Goal: Task Accomplishment & Management: Use online tool/utility

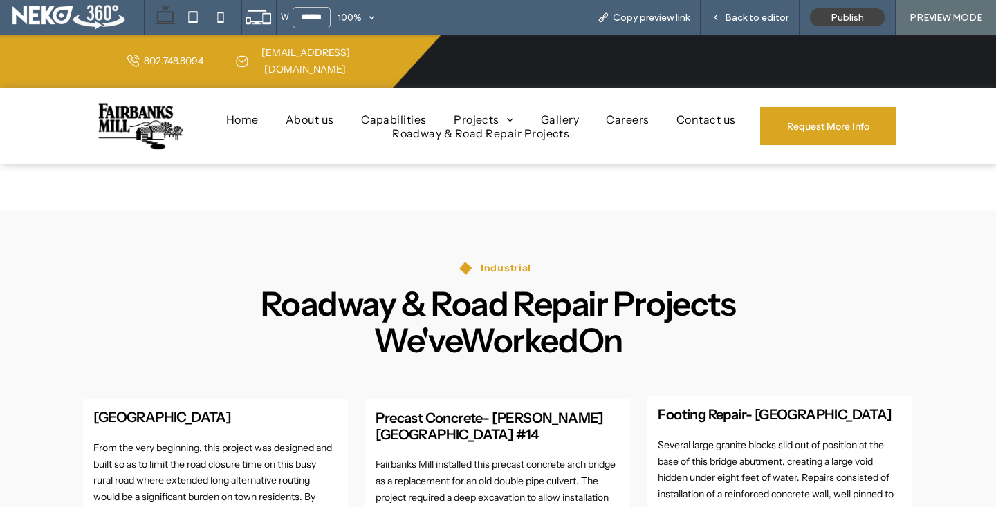
scroll to position [728, 0]
click at [729, 16] on span "Back to editor" at bounding box center [757, 18] width 64 height 12
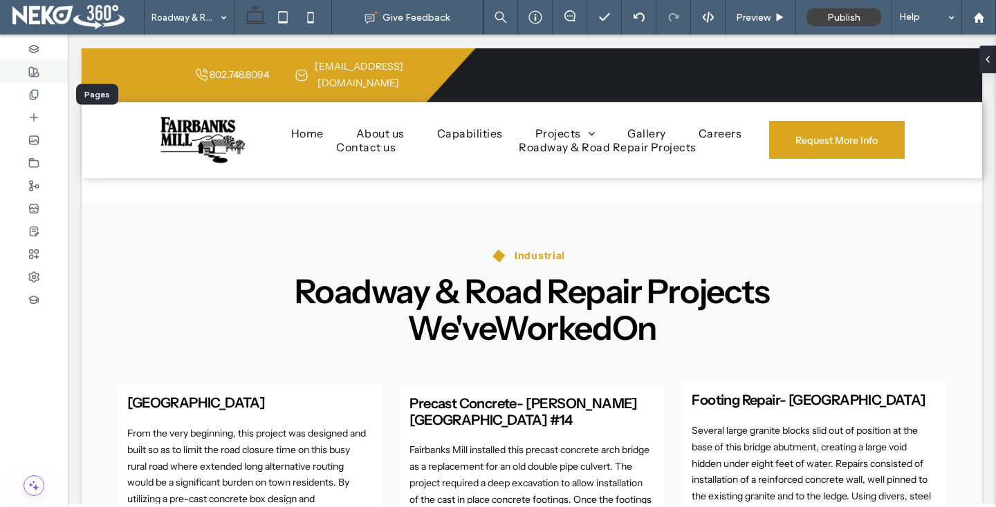
click at [48, 82] on div at bounding box center [34, 71] width 68 height 23
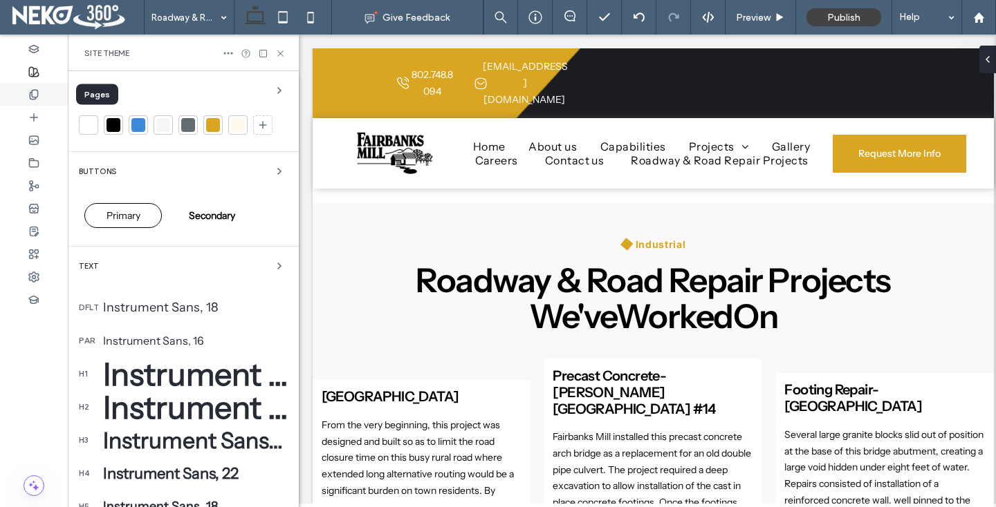
click at [44, 97] on div at bounding box center [34, 94] width 68 height 23
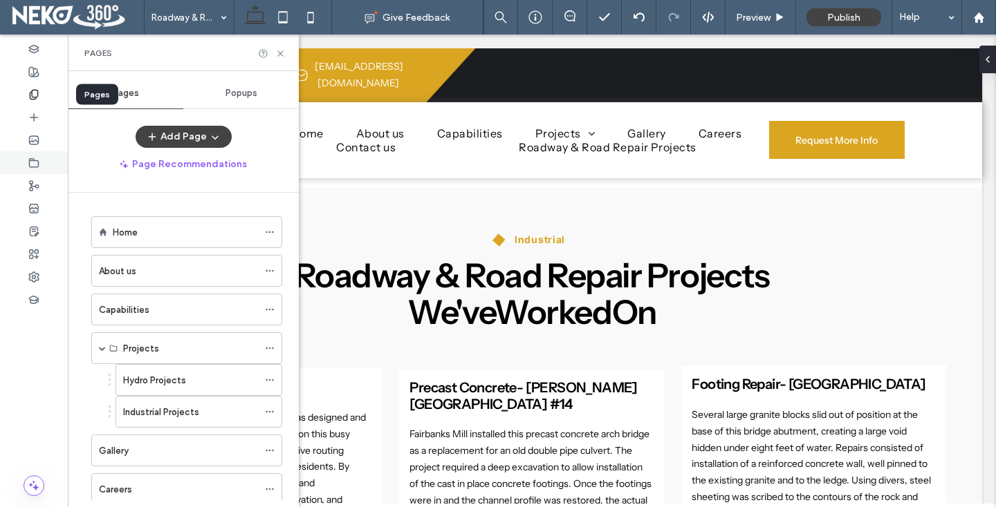
scroll to position [734, 0]
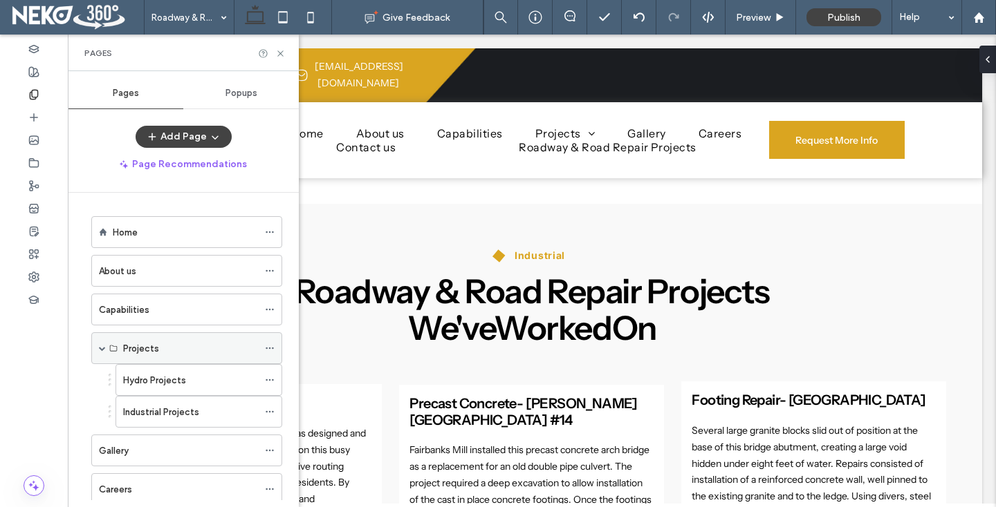
click at [102, 347] on span at bounding box center [102, 348] width 7 height 7
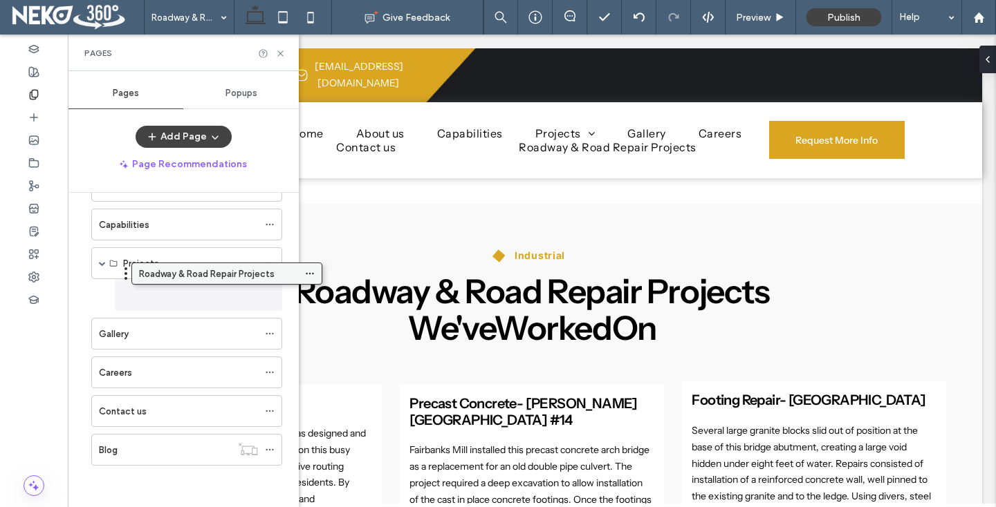
drag, startPoint x: 138, startPoint y: 451, endPoint x: 179, endPoint y: 279, distance: 176.2
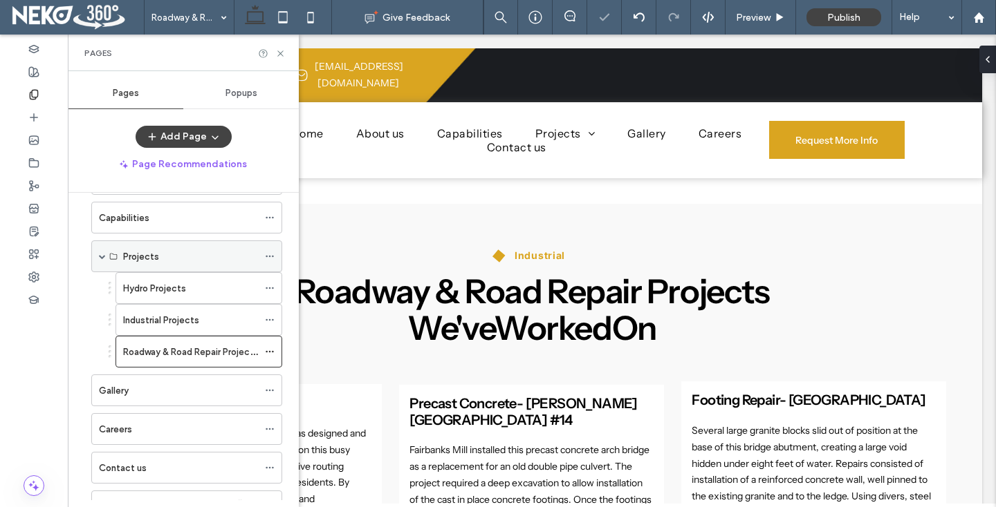
click at [103, 254] on span at bounding box center [102, 256] width 7 height 7
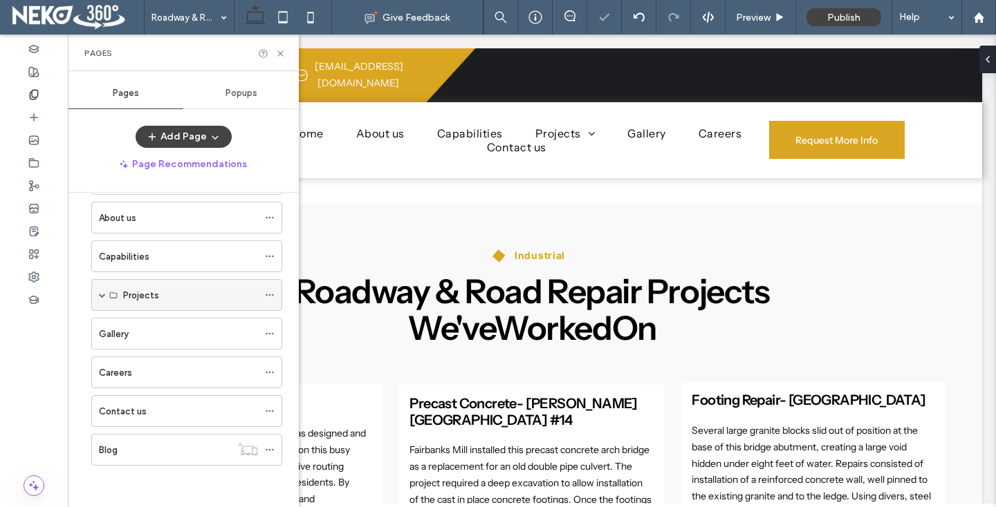
scroll to position [53, 0]
click at [282, 51] on use at bounding box center [280, 53] width 6 height 6
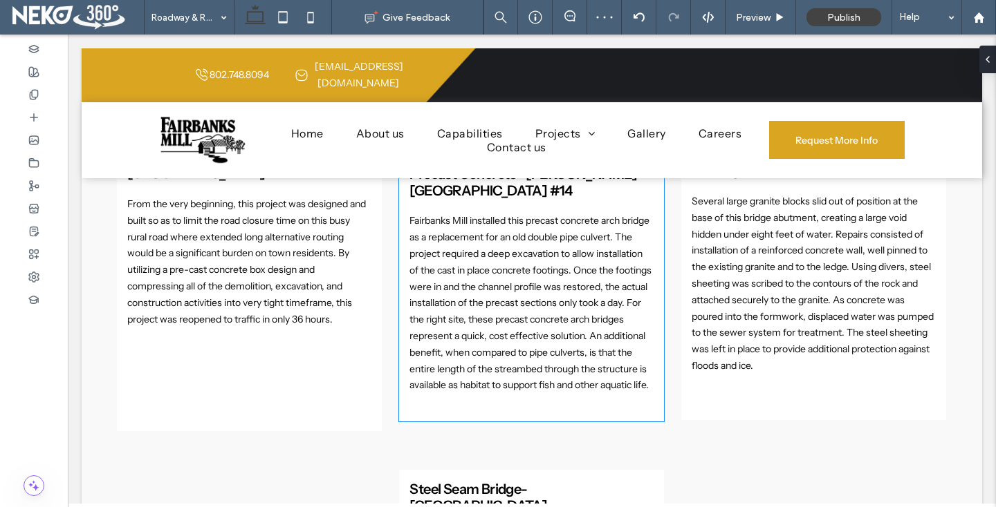
scroll to position [1033, 0]
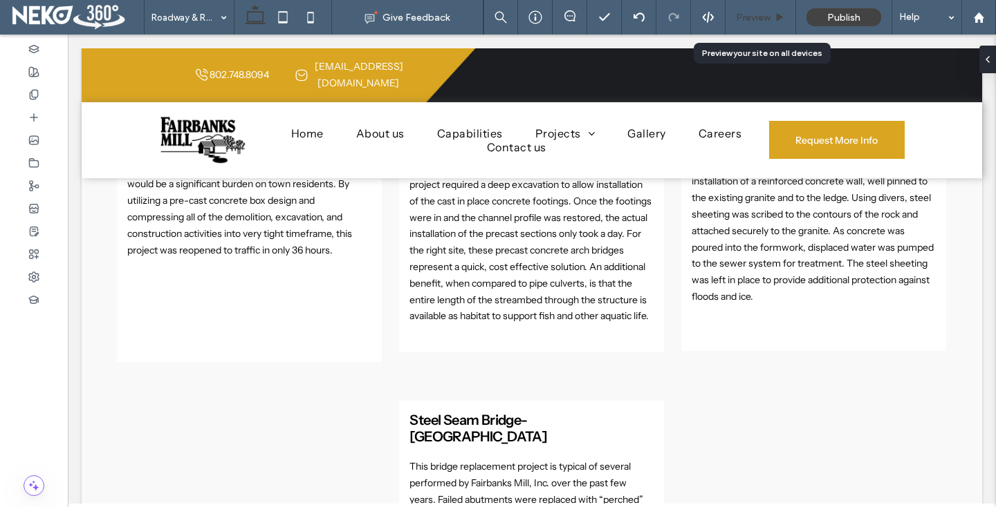
click at [748, 17] on span "Preview" at bounding box center [753, 18] width 35 height 12
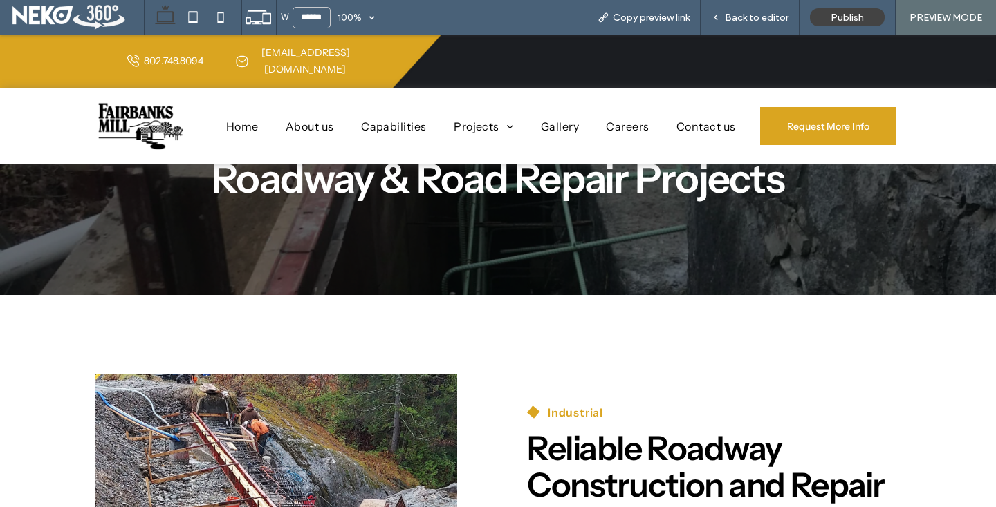
scroll to position [252, 0]
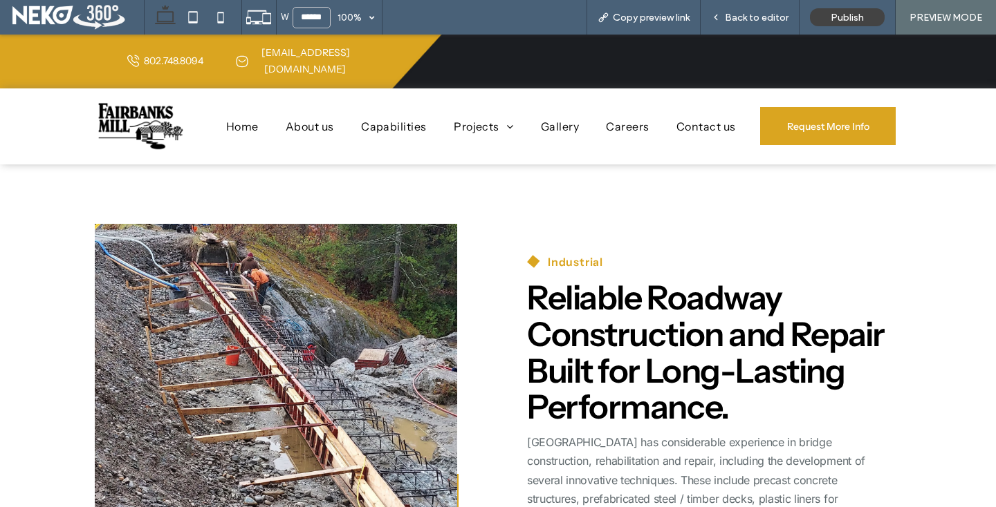
click at [570, 120] on span "Gallery" at bounding box center [560, 127] width 38 height 14
click at [756, 10] on div "Back to editor" at bounding box center [749, 17] width 99 height 35
click at [733, 24] on div "Back to editor" at bounding box center [749, 17] width 99 height 35
click at [730, 17] on span "Back to editor" at bounding box center [757, 18] width 64 height 12
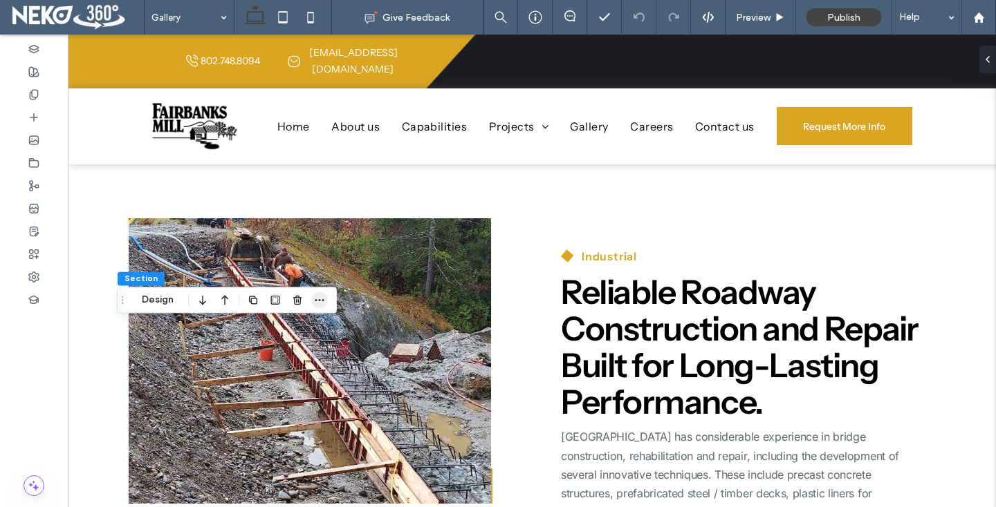
click at [315, 295] on icon "button" at bounding box center [319, 300] width 11 height 11
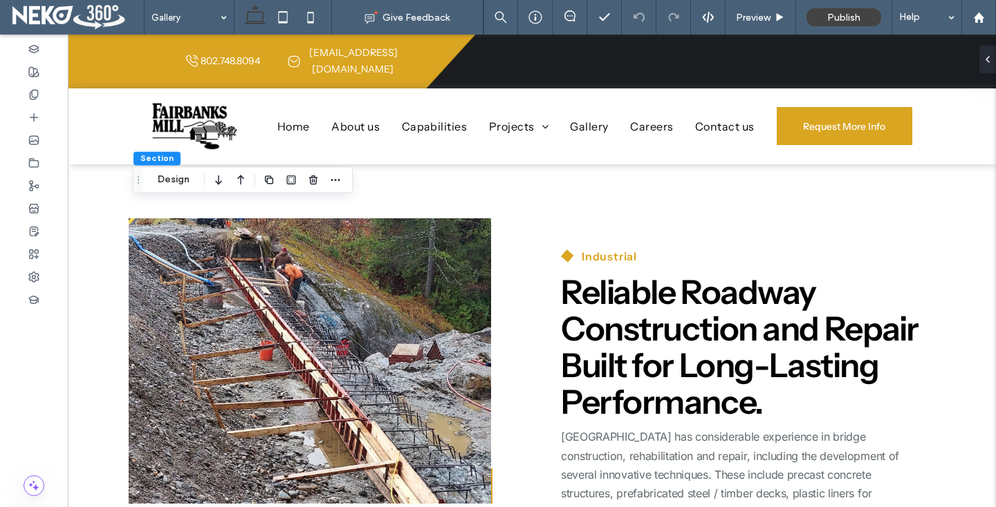
drag, startPoint x: 122, startPoint y: 299, endPoint x: 140, endPoint y: 174, distance: 126.3
click at [139, 176] on use "Drag" at bounding box center [139, 180] width 2 height 8
click at [340, 170] on span "button" at bounding box center [336, 177] width 17 height 17
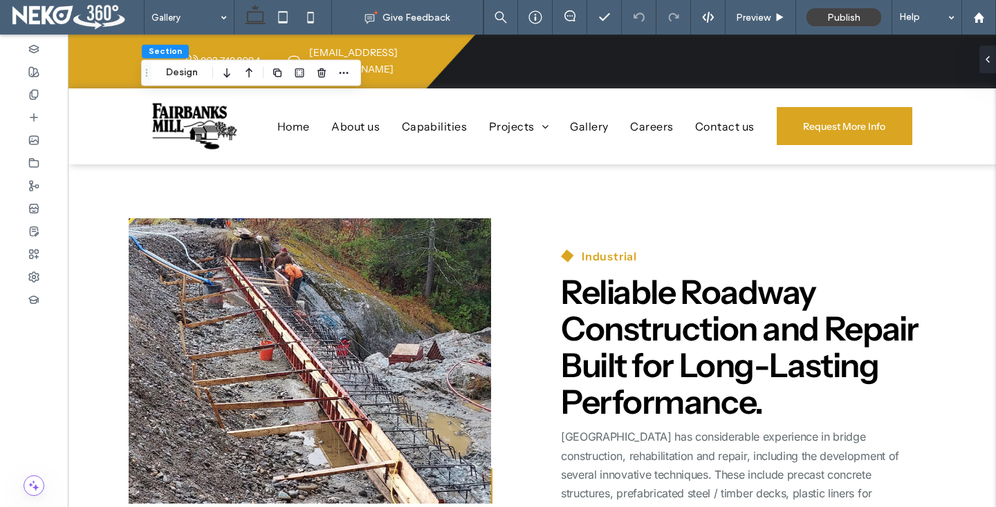
drag, startPoint x: 140, startPoint y: 178, endPoint x: 148, endPoint y: 73, distance: 104.7
click at [148, 73] on icon "Drag" at bounding box center [146, 73] width 11 height 10
click at [347, 66] on span "button" at bounding box center [343, 72] width 17 height 17
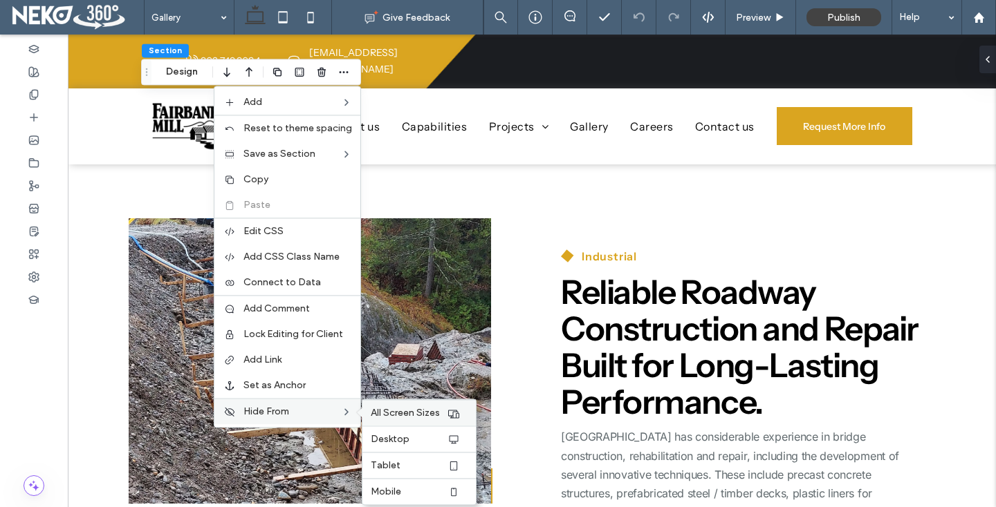
click at [459, 409] on div at bounding box center [454, 413] width 14 height 11
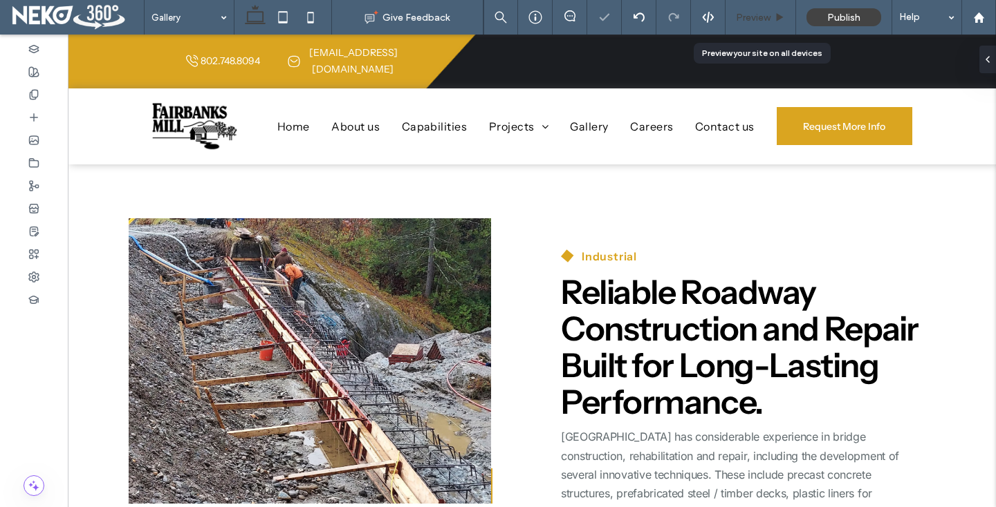
click at [754, 13] on span "Preview" at bounding box center [753, 18] width 35 height 12
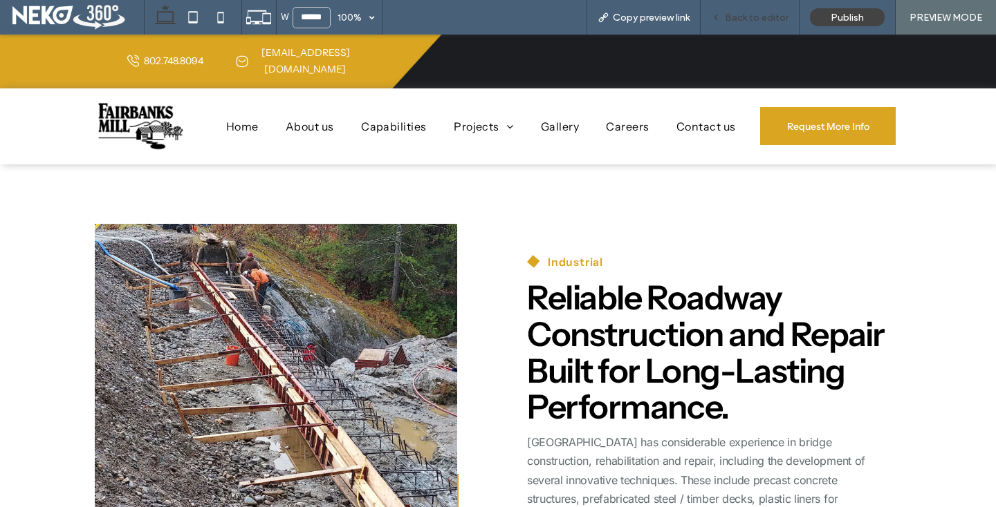
click at [745, 19] on span "Back to editor" at bounding box center [757, 18] width 64 height 12
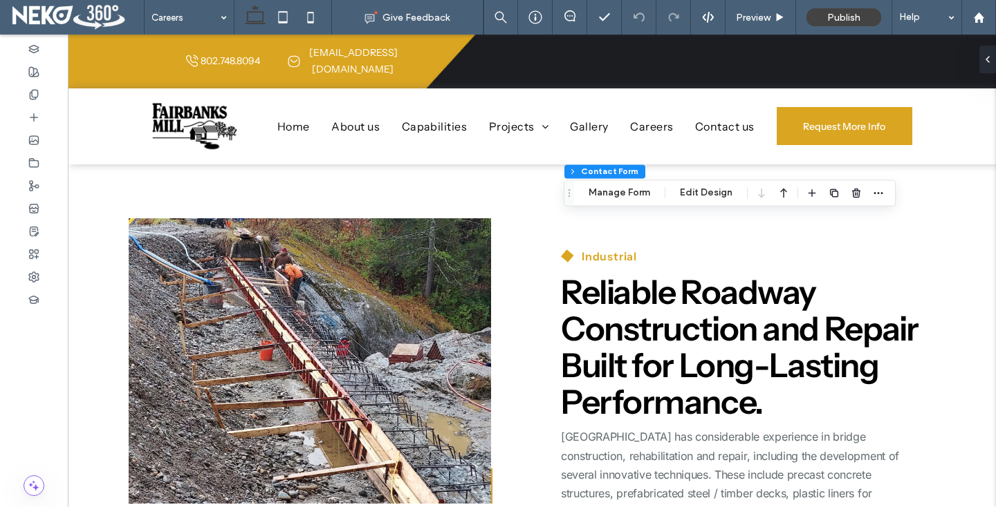
type input "*"
type input "***"
type input "*"
click at [629, 200] on button "Manage Form" at bounding box center [619, 193] width 80 height 17
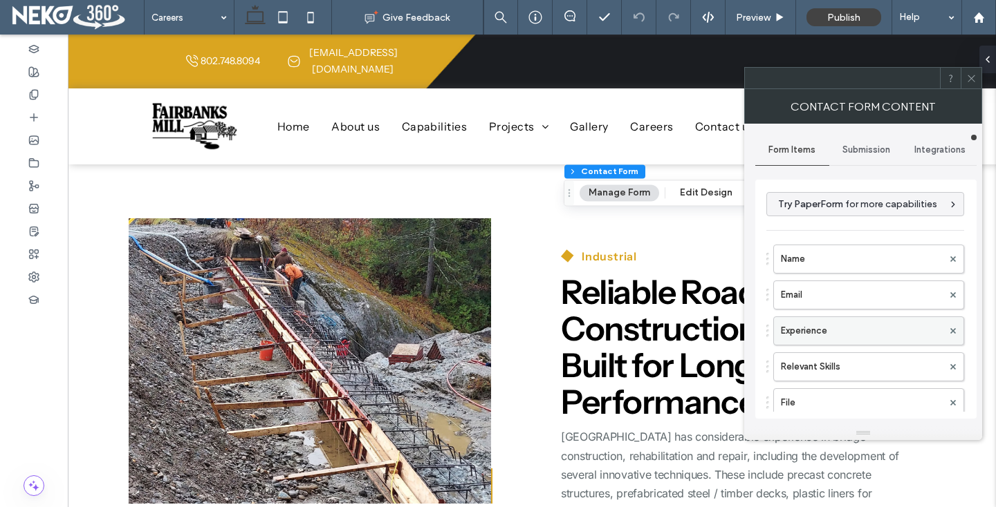
click at [846, 328] on label "Experience" at bounding box center [862, 331] width 162 height 28
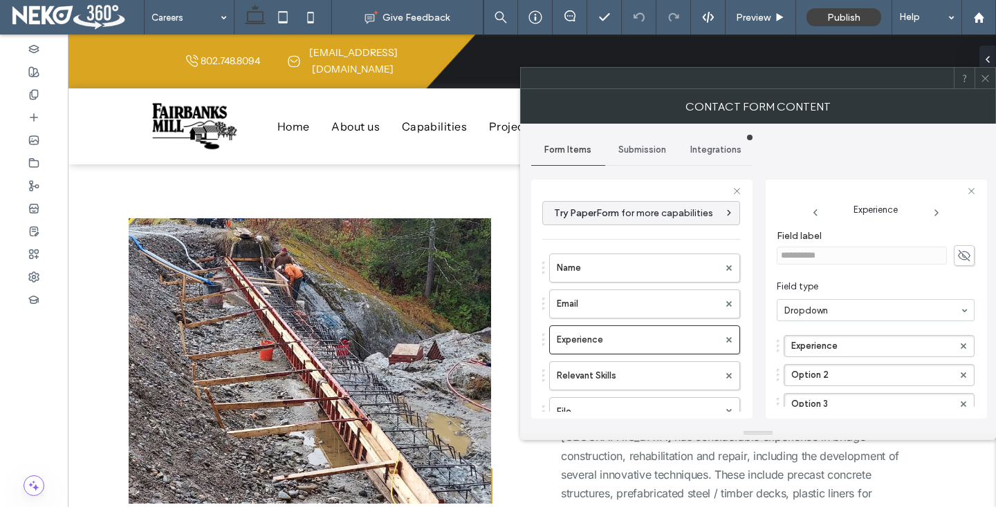
click at [957, 250] on icon at bounding box center [964, 255] width 14 height 15
click at [957, 255] on icon at bounding box center [964, 255] width 14 height 15
click at [726, 338] on use at bounding box center [729, 340] width 6 height 6
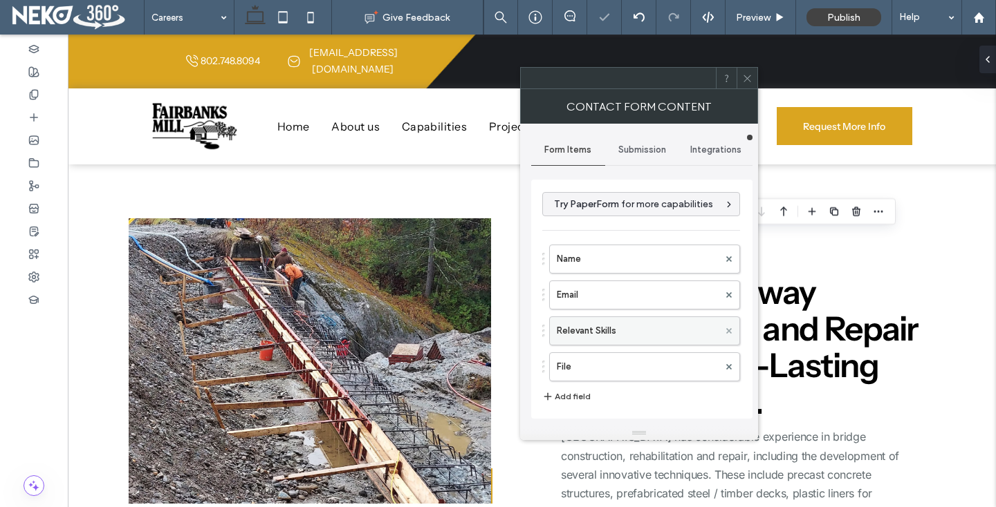
click at [726, 330] on use at bounding box center [729, 331] width 6 height 6
click at [749, 76] on use at bounding box center [746, 78] width 7 height 7
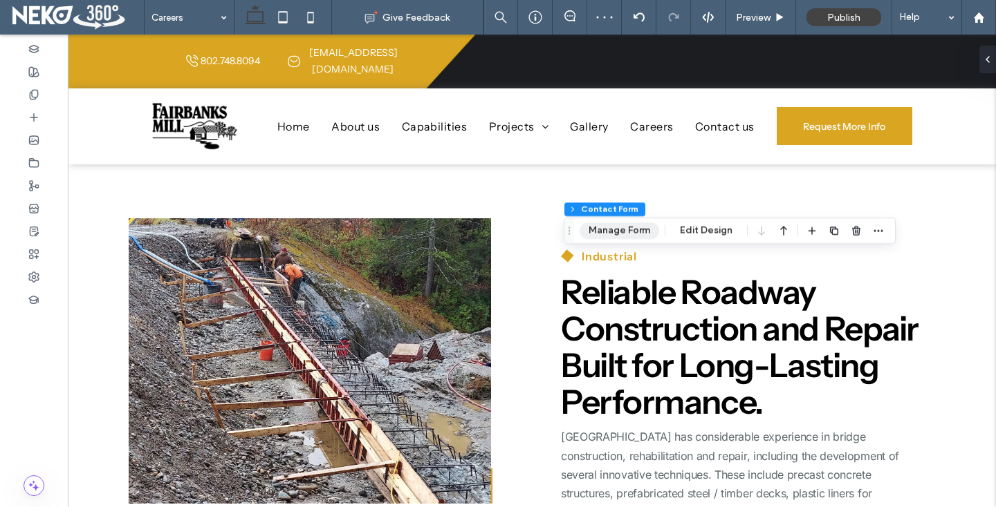
click at [617, 225] on button "Manage Form" at bounding box center [619, 231] width 80 height 17
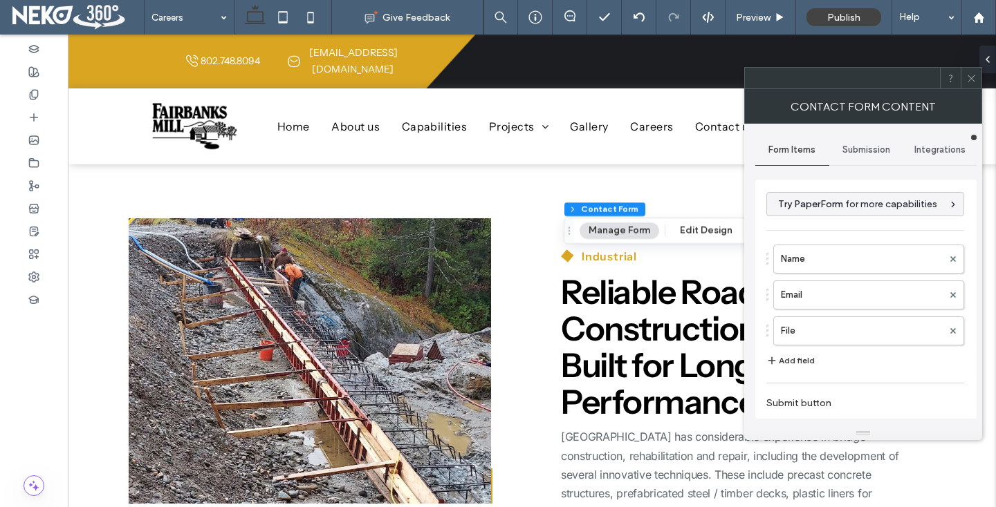
click at [800, 362] on button "Add field" at bounding box center [790, 361] width 48 height 17
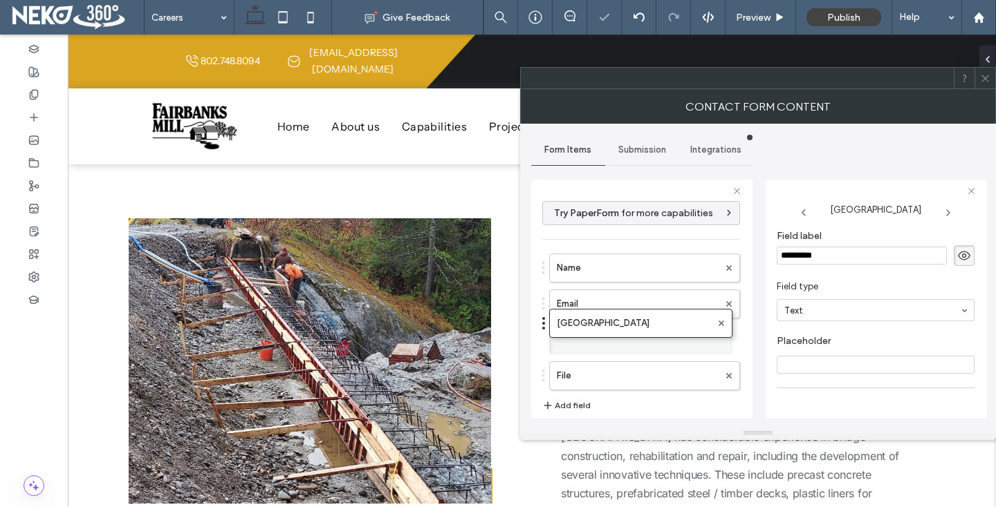
drag, startPoint x: 592, startPoint y: 381, endPoint x: 588, endPoint y: 322, distance: 58.9
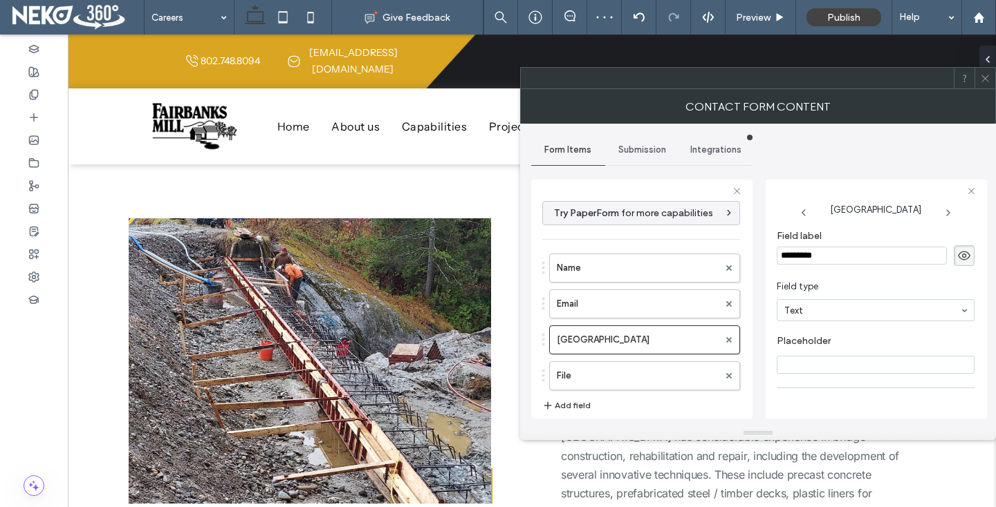
click at [805, 253] on input "*********" at bounding box center [861, 256] width 170 height 18
type input "*"
type input "**********"
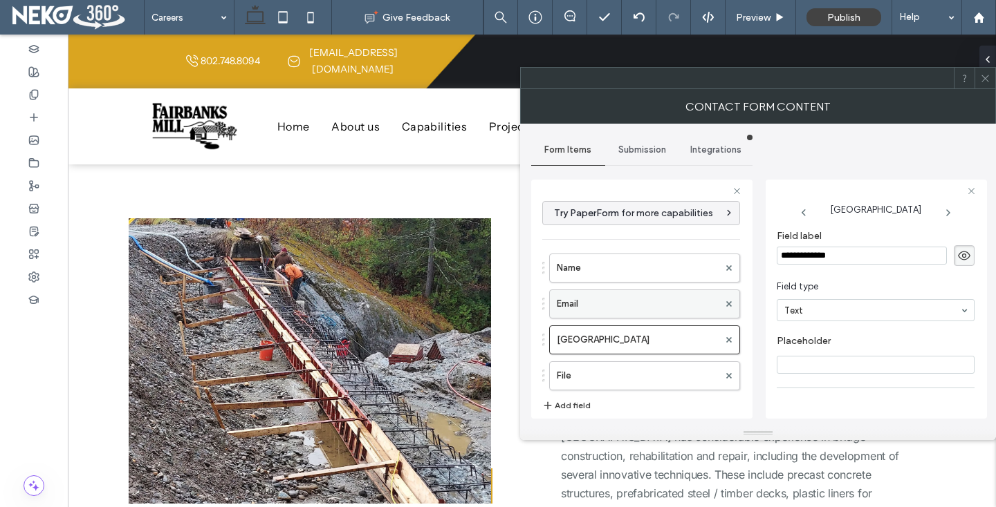
click at [620, 294] on label "Email" at bounding box center [638, 304] width 162 height 28
type input "**"
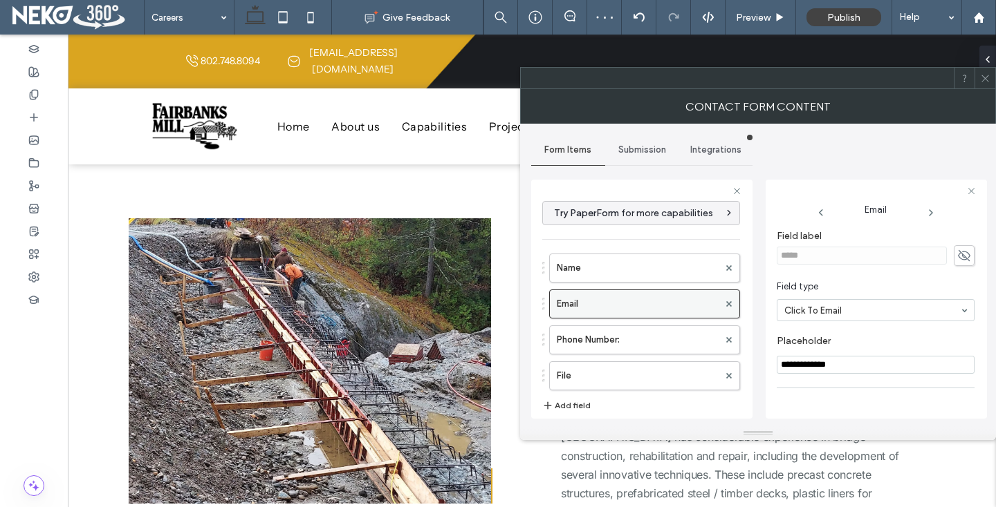
click at [644, 306] on label "Email" at bounding box center [638, 304] width 162 height 28
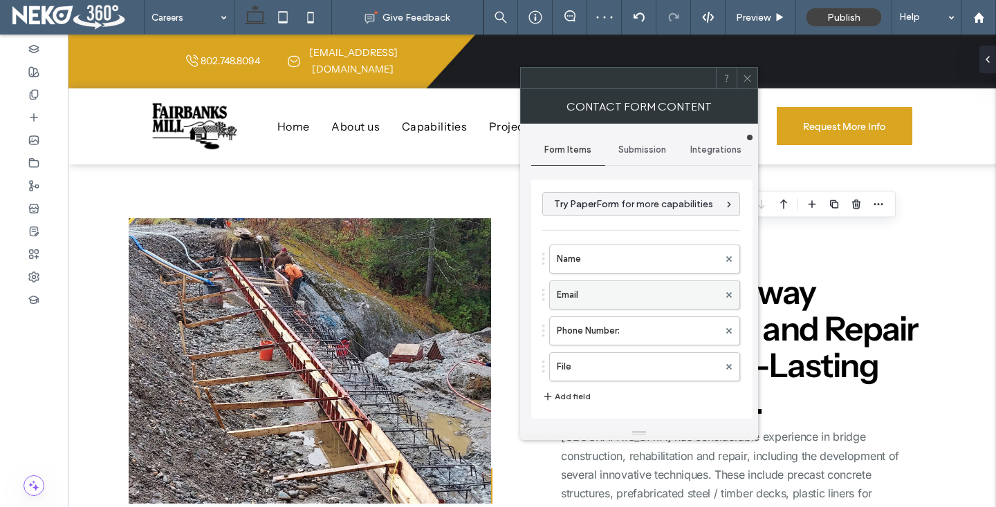
click at [628, 297] on label "Email" at bounding box center [638, 295] width 162 height 28
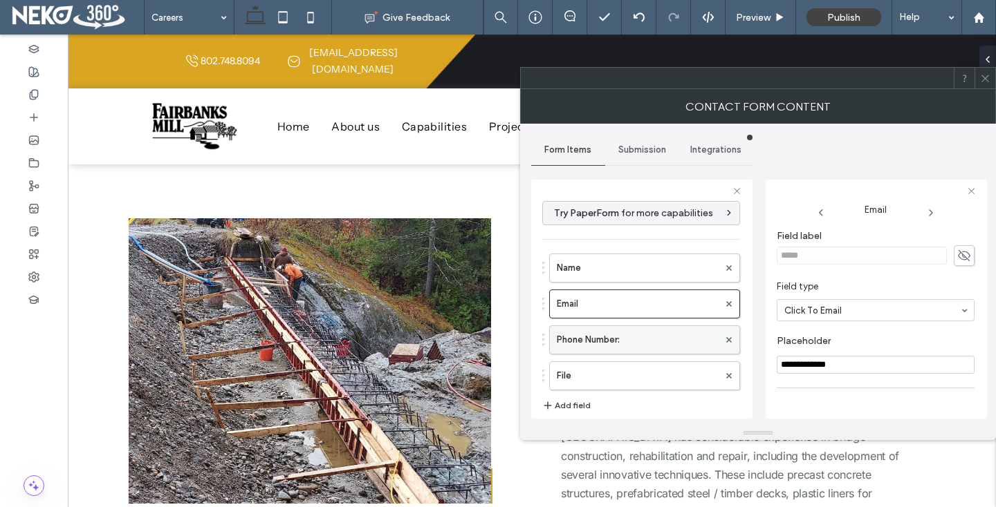
click at [626, 344] on label "Phone Number:" at bounding box center [638, 340] width 162 height 28
type input "*"
click at [813, 357] on input "Placeholder" at bounding box center [875, 365] width 198 height 18
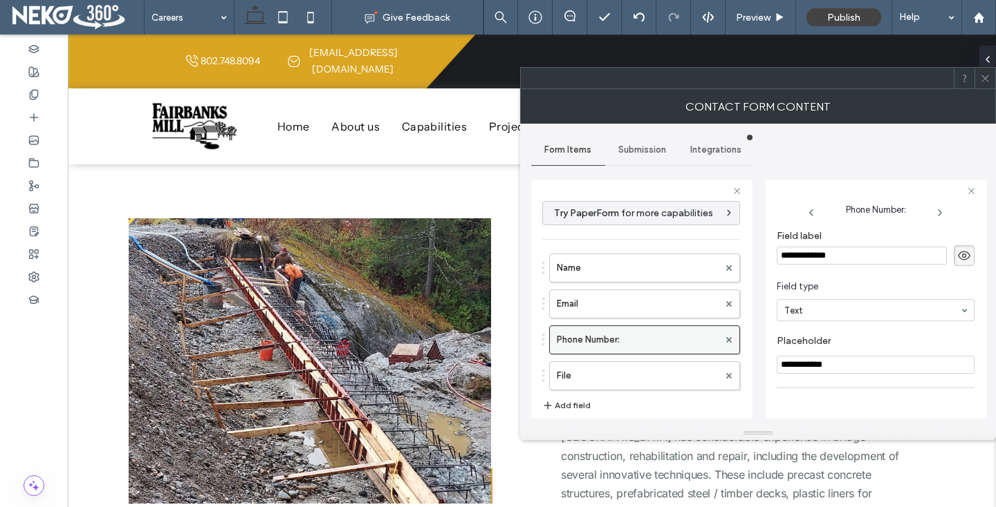
type input "**********"
click at [651, 341] on label "Phone Number:" at bounding box center [638, 340] width 162 height 28
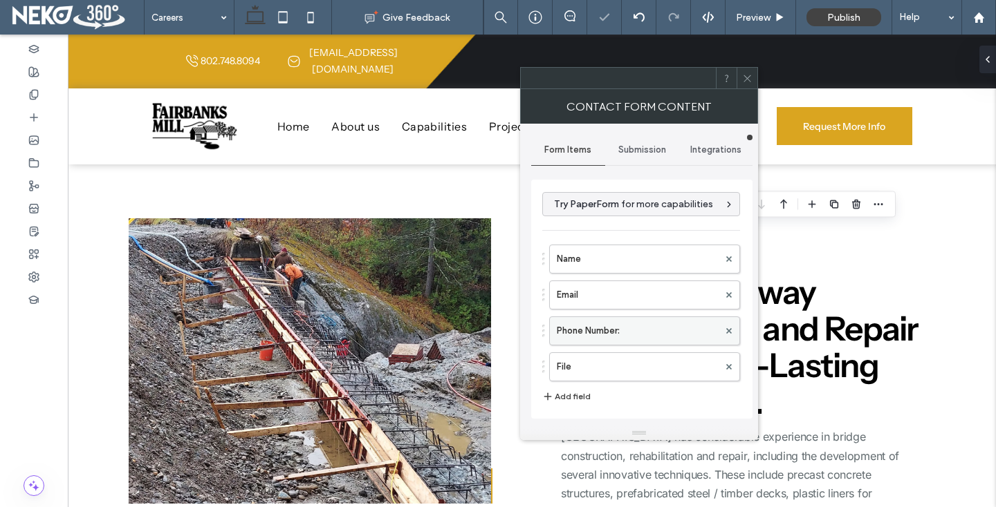
click at [651, 340] on label "Phone Number:" at bounding box center [638, 331] width 162 height 28
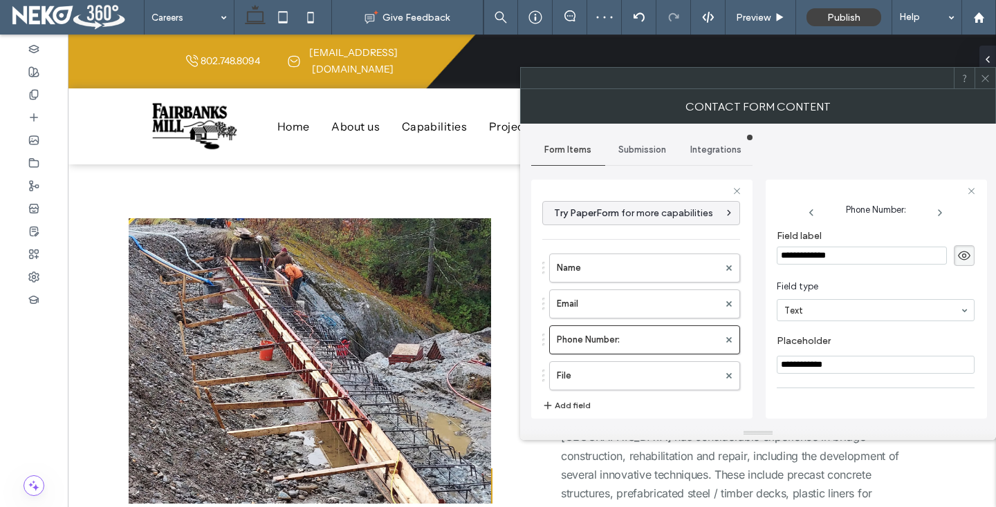
click at [858, 258] on input "**********" at bounding box center [861, 256] width 170 height 18
type input "**********"
click at [957, 252] on use at bounding box center [963, 256] width 12 height 9
click at [984, 86] on span at bounding box center [985, 78] width 10 height 21
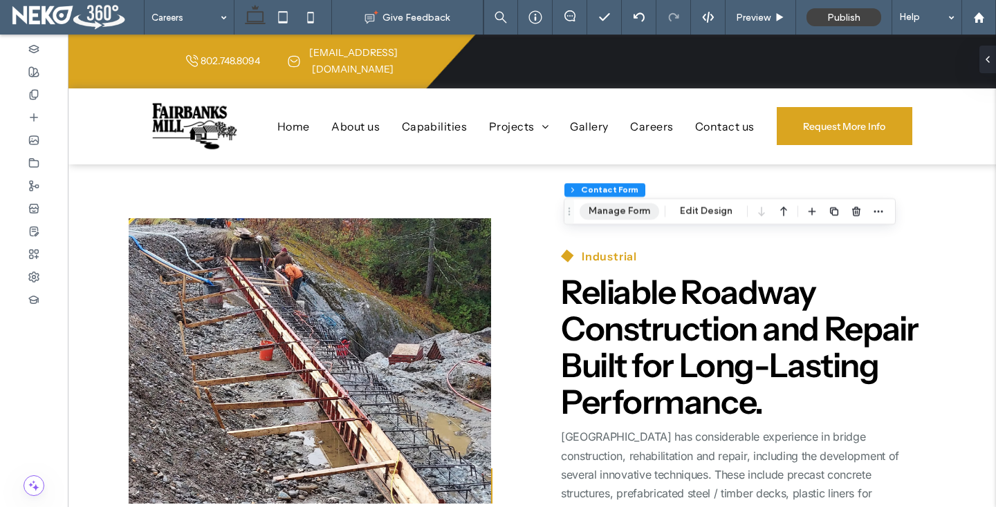
click at [635, 214] on button "Manage Form" at bounding box center [619, 211] width 80 height 17
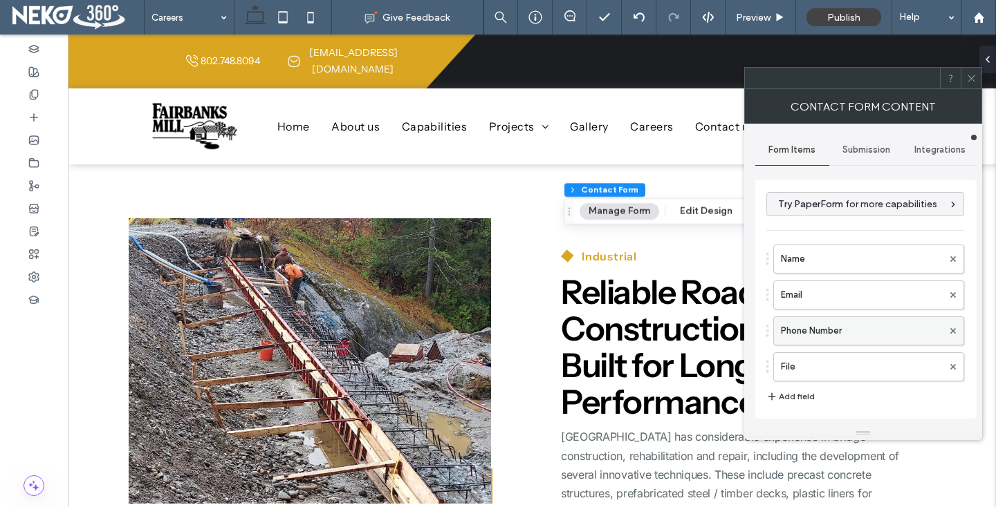
click at [828, 335] on label "Phone Number" at bounding box center [862, 331] width 162 height 28
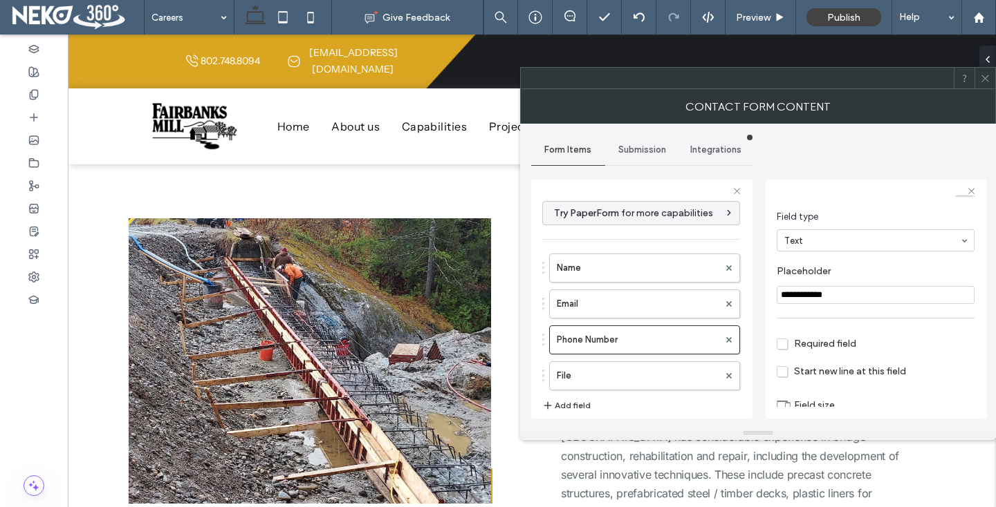
scroll to position [97, 0]
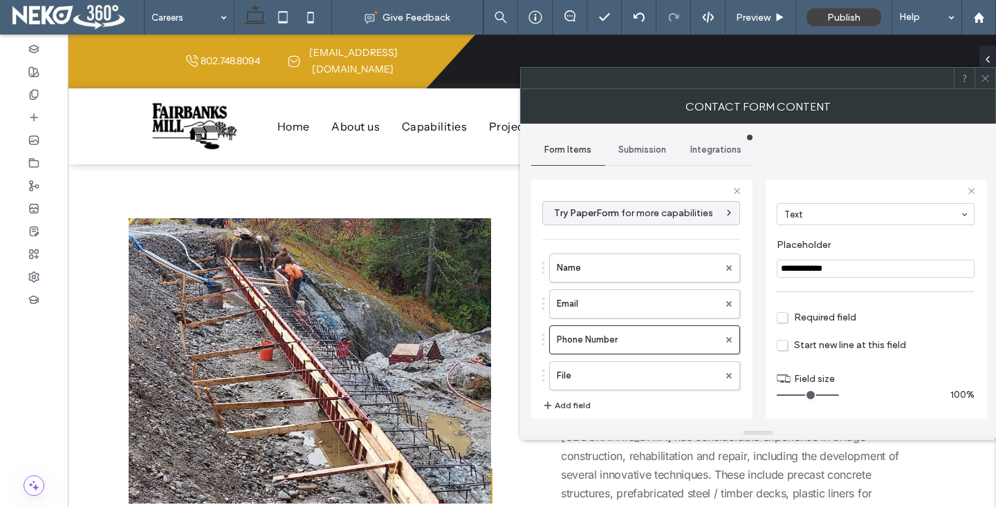
drag, startPoint x: 798, startPoint y: 394, endPoint x: 872, endPoint y: 394, distance: 74.0
type input "**"
click at [839, 395] on input "range" at bounding box center [807, 395] width 62 height 1
click at [985, 82] on icon at bounding box center [985, 78] width 10 height 10
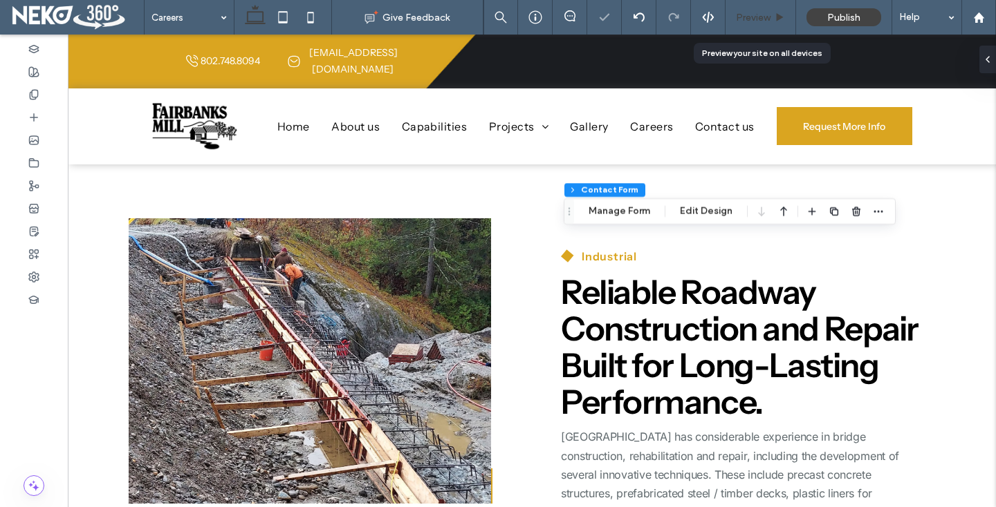
click at [764, 24] on div "Preview" at bounding box center [760, 17] width 71 height 35
click at [757, 17] on span "Preview" at bounding box center [753, 18] width 35 height 12
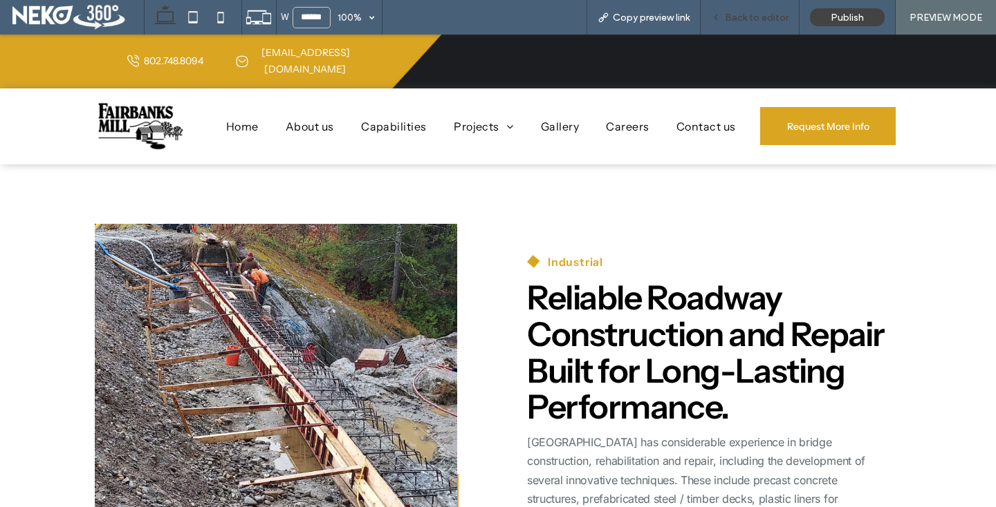
click at [738, 19] on span "Back to editor" at bounding box center [757, 18] width 64 height 12
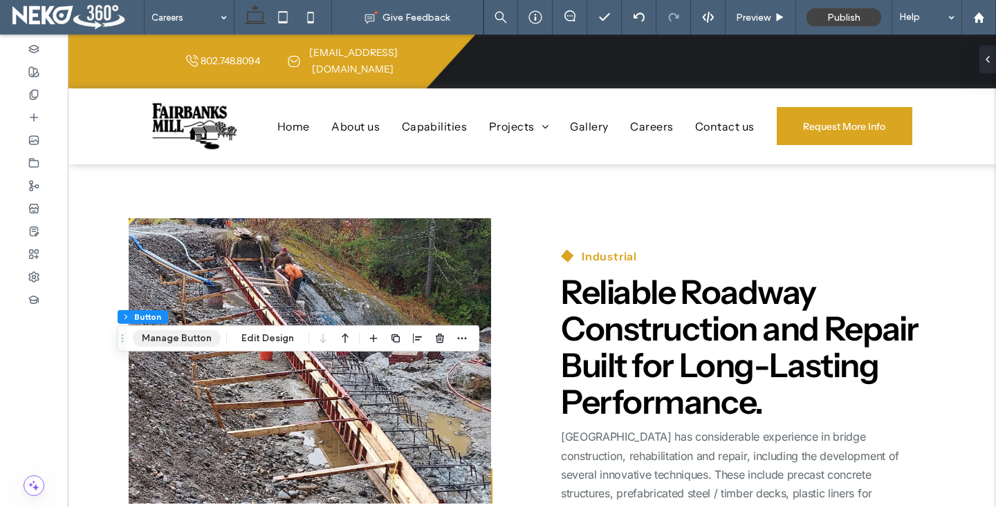
click at [168, 342] on button "Manage Button" at bounding box center [177, 338] width 88 height 17
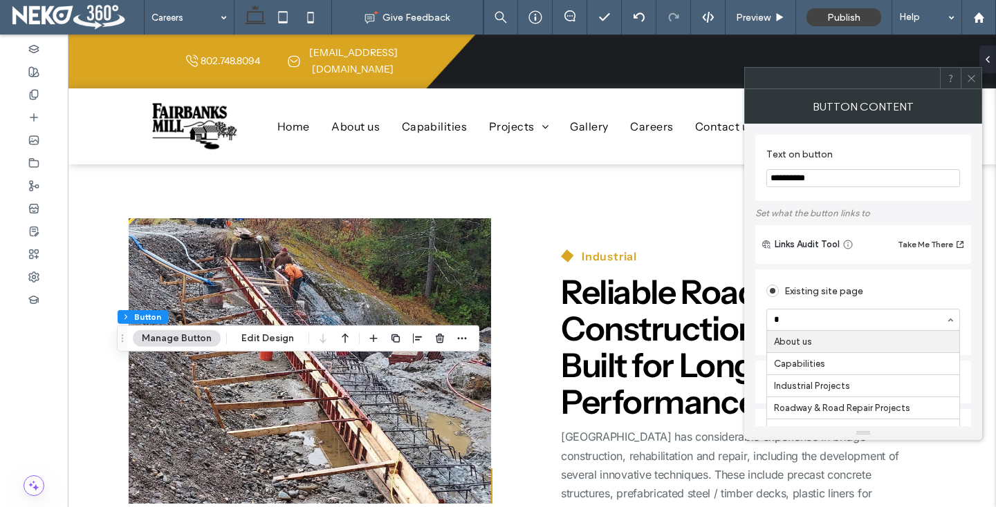
type input "**"
click at [970, 78] on use at bounding box center [970, 78] width 7 height 7
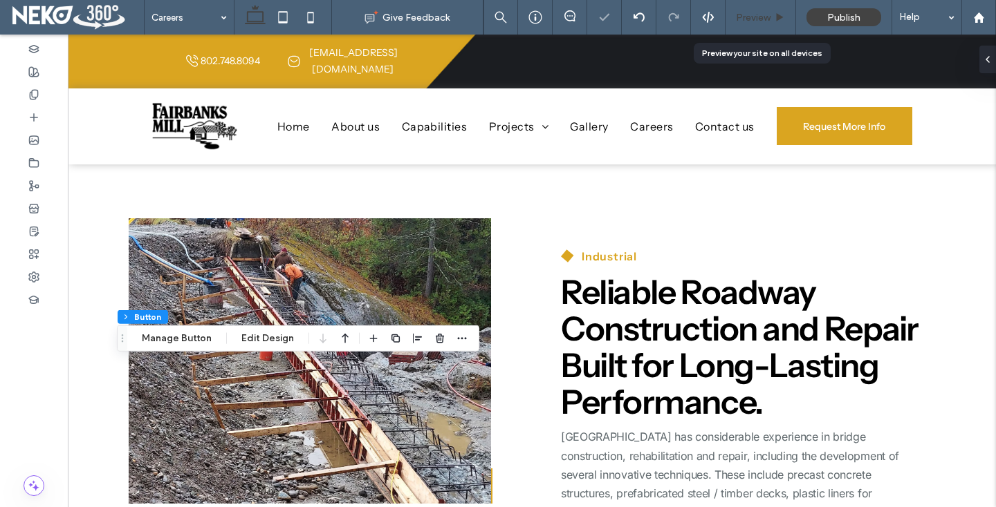
click at [752, 21] on span "Preview" at bounding box center [753, 18] width 35 height 12
